Goal: Task Accomplishment & Management: Manage account settings

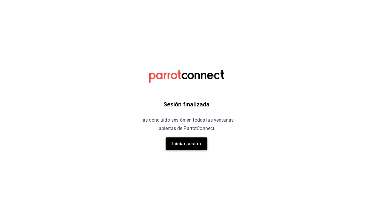
click at [199, 144] on button "Iniciar sesión" at bounding box center [187, 144] width 42 height 13
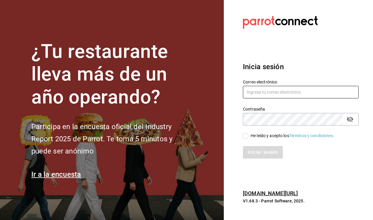
type input "anapauabramo99@gmail.com"
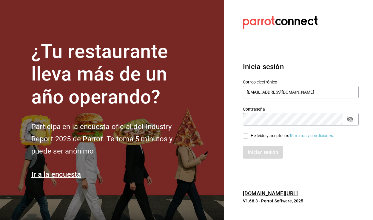
click at [246, 136] on input "He leído y acepto los Términos y condiciones." at bounding box center [245, 135] width 5 height 5
checkbox input "true"
click at [263, 159] on button "Iniciar sesión" at bounding box center [263, 152] width 41 height 13
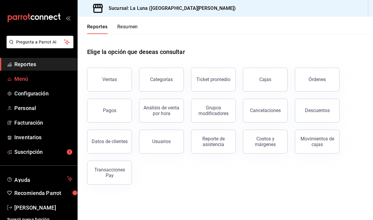
click at [27, 80] on span "Menú" at bounding box center [43, 79] width 58 height 8
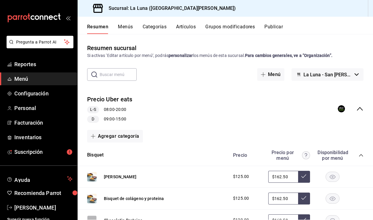
click at [190, 29] on button "Artículos" at bounding box center [186, 29] width 20 height 10
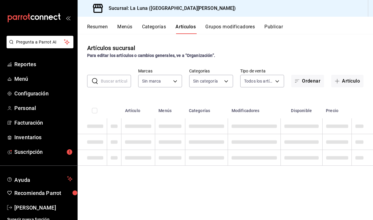
type input "3fbd405f-3bb1-498a-99a6-84330600565e"
type input "9b1cf509-4b6c-4e48-bef3-c13a45c90208,be56de43-cc54-463d-9039-54c497396b13,ab88f…"
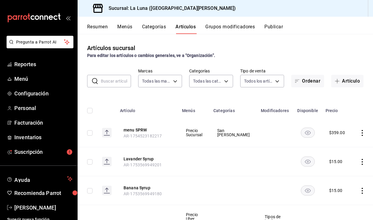
click at [118, 81] on input "text" at bounding box center [116, 81] width 30 height 12
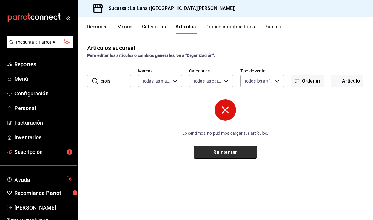
click at [203, 152] on button "Reintentar" at bounding box center [225, 152] width 63 height 13
click at [116, 84] on input "crois" at bounding box center [116, 81] width 30 height 12
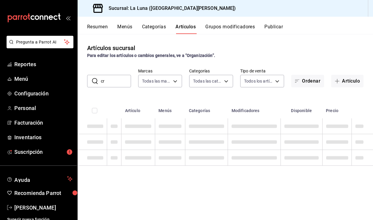
type input "c"
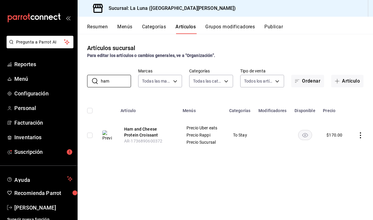
type input "ham"
click at [360, 134] on icon "actions" at bounding box center [361, 136] width 6 height 6
click at [345, 145] on li "Editar" at bounding box center [337, 149] width 36 height 12
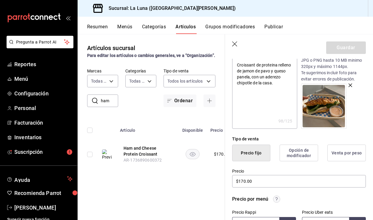
scroll to position [104, 0]
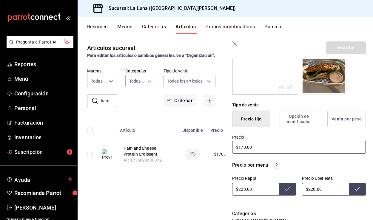
click at [244, 147] on input "$170.00" at bounding box center [299, 147] width 134 height 13
type textarea "x"
type input "$10.00"
type textarea "x"
type input "$0.00"
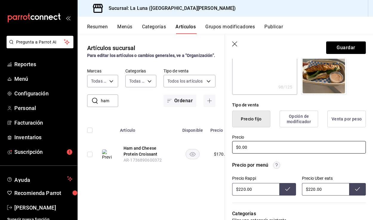
type textarea "x"
type input "$10.00"
type textarea "x"
type input "$0.00"
type textarea "x"
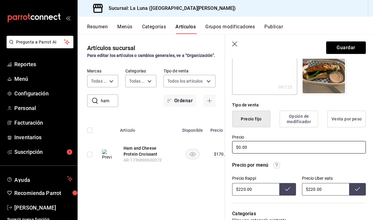
type input "$20.00"
type textarea "x"
type input "$200.00"
click at [242, 189] on input "$220.00" at bounding box center [255, 189] width 47 height 13
click at [313, 187] on input "$220.00" at bounding box center [325, 189] width 47 height 13
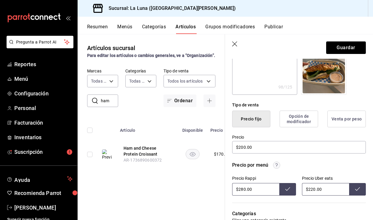
type input "$220.00"
click at [290, 192] on button at bounding box center [287, 189] width 17 height 13
type input "$220.00"
click at [349, 50] on button "Guardar" at bounding box center [346, 47] width 40 height 13
type textarea "x"
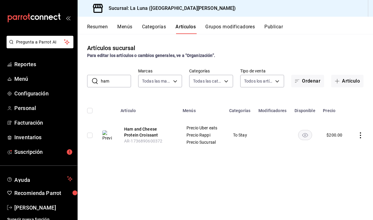
drag, startPoint x: 110, startPoint y: 85, endPoint x: 97, endPoint y: 81, distance: 14.0
click at [97, 81] on div "​ ham ​" at bounding box center [109, 81] width 44 height 13
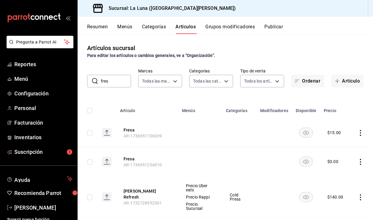
type input "fresh"
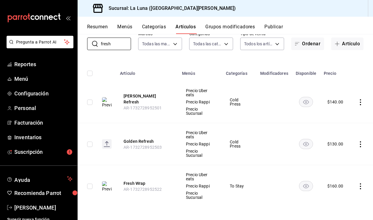
scroll to position [39, 0]
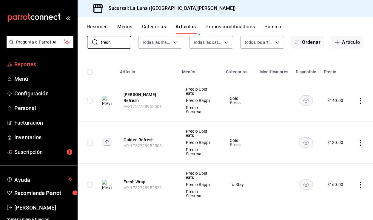
click at [31, 67] on span "Reportes" at bounding box center [43, 64] width 58 height 8
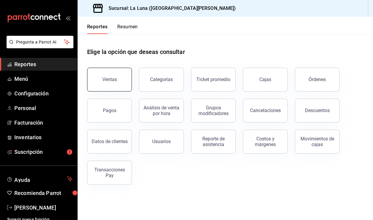
click at [120, 82] on button "Ventas" at bounding box center [109, 80] width 45 height 24
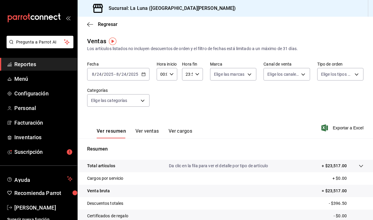
click at [144, 74] on \(Stroke\) "button" at bounding box center [143, 74] width 3 height 0
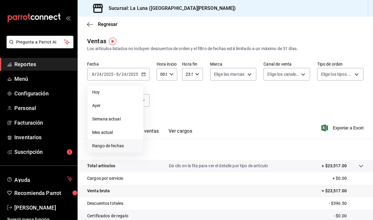
click at [115, 145] on span "Rango de fechas" at bounding box center [115, 146] width 46 height 6
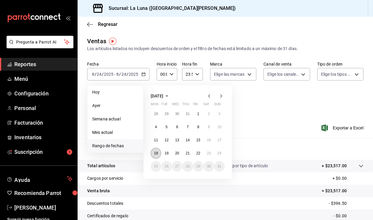
click at [157, 152] on abbr "18" at bounding box center [156, 153] width 4 height 4
click at [216, 153] on button "24" at bounding box center [219, 153] width 10 height 11
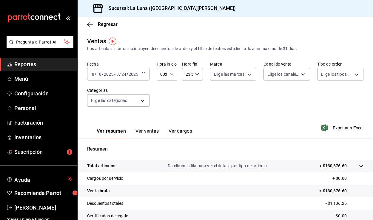
click at [143, 73] on \(Stroke\) "button" at bounding box center [144, 74] width 4 height 3
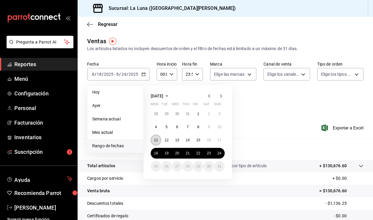
click at [155, 143] on button "11" at bounding box center [156, 140] width 10 height 11
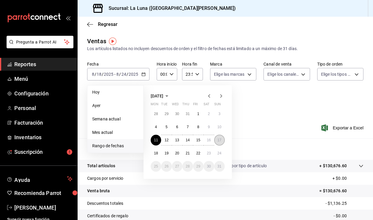
click at [220, 139] on abbr "17" at bounding box center [220, 140] width 4 height 4
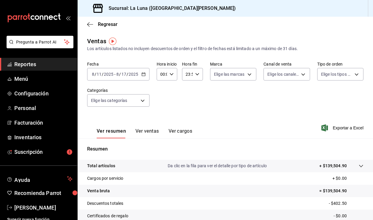
click at [144, 78] on div "[DATE] [DATE] - [DATE] [DATE]" at bounding box center [118, 74] width 62 height 13
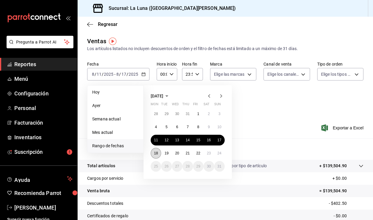
click at [158, 154] on abbr "18" at bounding box center [156, 153] width 4 height 4
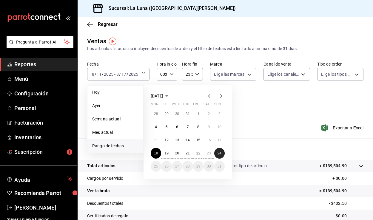
click at [215, 154] on button "24" at bounding box center [219, 153] width 10 height 11
